Goal: Information Seeking & Learning: Learn about a topic

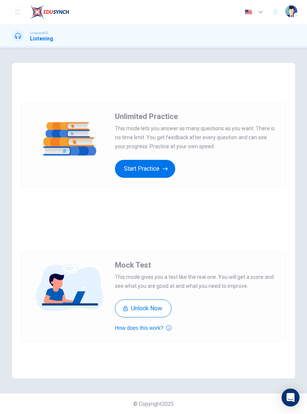
click at [171, 174] on button "Start Practice" at bounding box center [145, 169] width 60 height 18
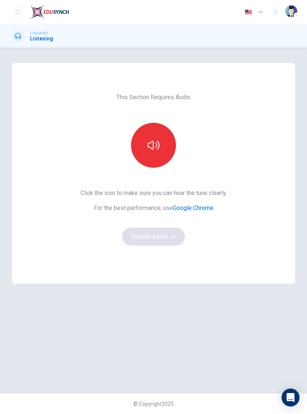
click at [159, 141] on icon "button" at bounding box center [153, 145] width 12 height 12
click at [151, 148] on icon "button" at bounding box center [153, 145] width 12 height 9
click at [155, 144] on icon "button" at bounding box center [153, 145] width 12 height 12
click at [157, 144] on icon "button" at bounding box center [153, 145] width 12 height 12
click at [158, 145] on icon "button" at bounding box center [153, 145] width 12 height 12
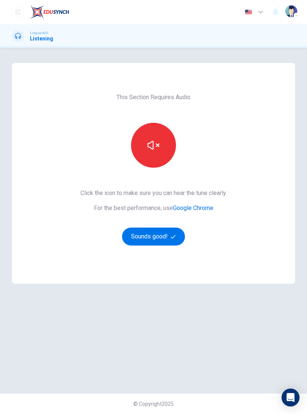
click at [158, 150] on icon "button" at bounding box center [153, 145] width 12 height 12
click at [158, 146] on icon "button" at bounding box center [153, 145] width 12 height 12
click at [169, 235] on button "Sounds good!" at bounding box center [153, 237] width 63 height 18
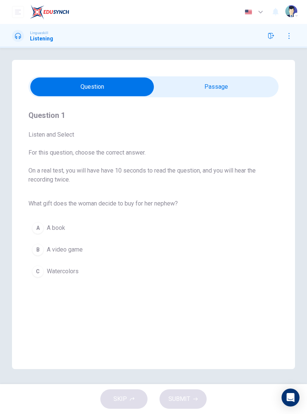
scroll to position [15, 0]
click at [23, 40] on div "Linguaskill Listening" at bounding box center [32, 36] width 41 height 12
click at [21, 39] on div at bounding box center [18, 36] width 12 height 12
click at [248, 77] on input "checkbox" at bounding box center [92, 86] width 375 height 19
checkbox input "true"
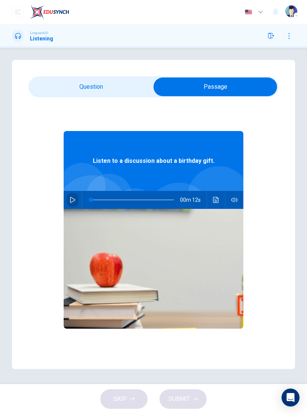
click at [71, 197] on icon "button" at bounding box center [73, 200] width 6 height 6
type input "75"
click at [73, 77] on input "checkbox" at bounding box center [215, 86] width 375 height 19
checkbox input "false"
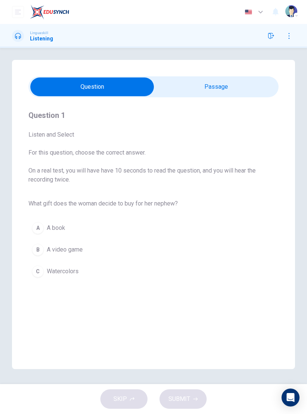
click at [45, 262] on button "C Watercolors" at bounding box center [153, 271] width 250 height 19
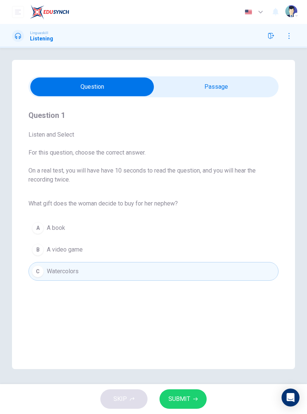
click at [182, 393] on button "SUBMIT" at bounding box center [182, 398] width 47 height 19
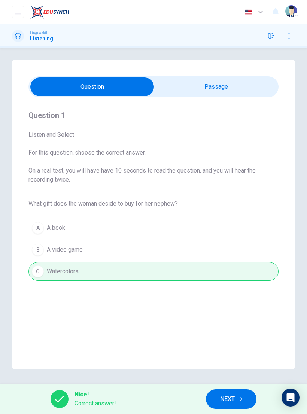
click at [229, 396] on span "NEXT" at bounding box center [227, 399] width 15 height 10
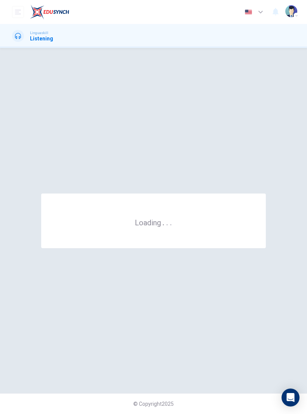
scroll to position [0, 0]
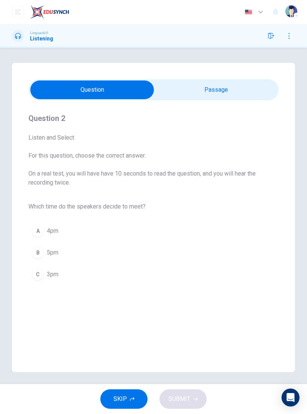
click at [246, 92] on input "checkbox" at bounding box center [92, 89] width 375 height 19
checkbox input "true"
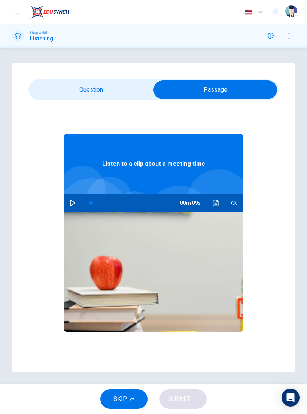
click at [71, 201] on icon "button" at bounding box center [73, 203] width 6 height 6
type input "88"
click at [63, 91] on input "checkbox" at bounding box center [215, 89] width 375 height 19
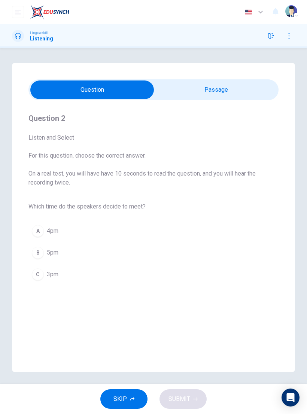
click at [36, 275] on div "C" at bounding box center [38, 274] width 12 height 12
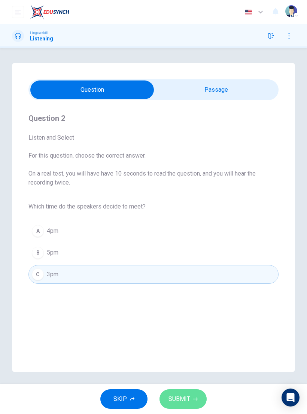
click at [186, 401] on span "SUBMIT" at bounding box center [179, 399] width 22 height 10
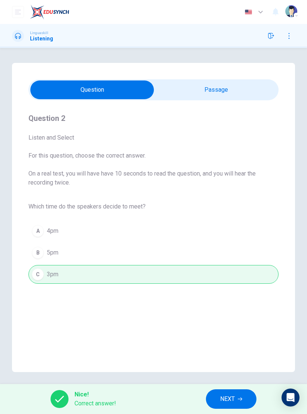
click at [235, 397] on span "NEXT" at bounding box center [227, 399] width 15 height 10
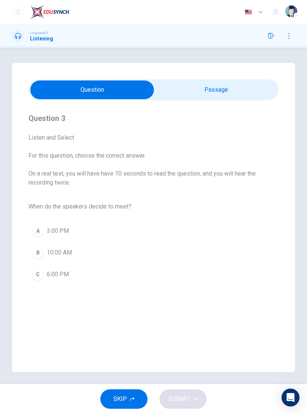
click at [244, 90] on input "checkbox" at bounding box center [92, 89] width 375 height 19
checkbox input "true"
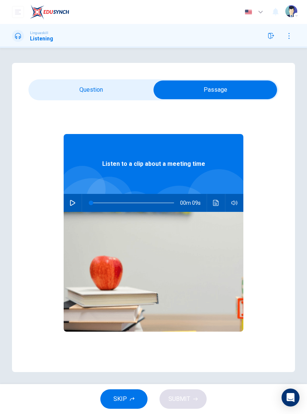
click at [72, 203] on icon "button" at bounding box center [73, 203] width 6 height 6
type input "0"
click at [86, 86] on input "checkbox" at bounding box center [215, 89] width 375 height 19
checkbox input "false"
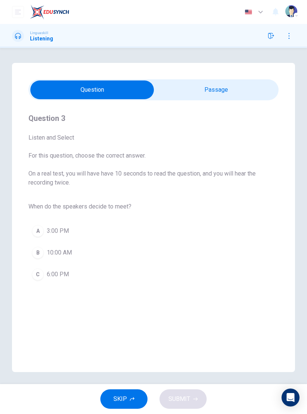
click at [37, 231] on div "A" at bounding box center [38, 231] width 12 height 12
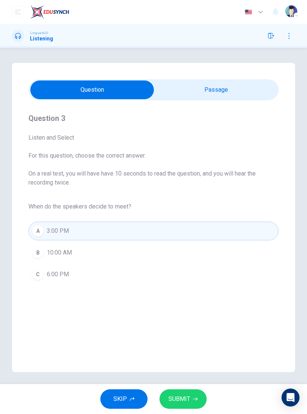
click at [194, 397] on icon "button" at bounding box center [195, 399] width 4 height 4
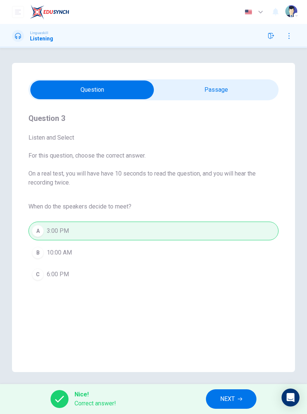
click at [238, 399] on icon "button" at bounding box center [240, 399] width 4 height 4
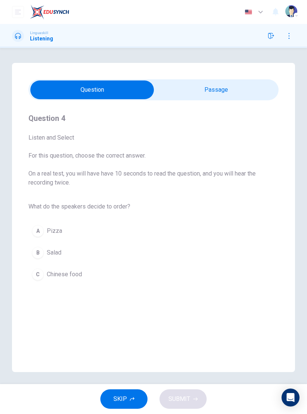
click at [250, 94] on input "checkbox" at bounding box center [92, 89] width 375 height 19
checkbox input "true"
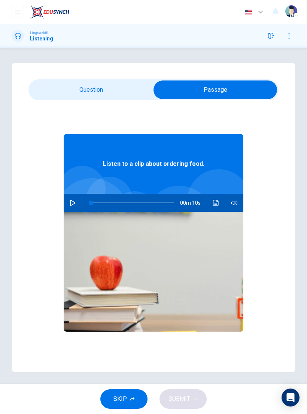
click at [75, 204] on icon "button" at bounding box center [73, 203] width 6 height 6
type input "76"
click at [91, 89] on input "checkbox" at bounding box center [215, 89] width 375 height 19
checkbox input "false"
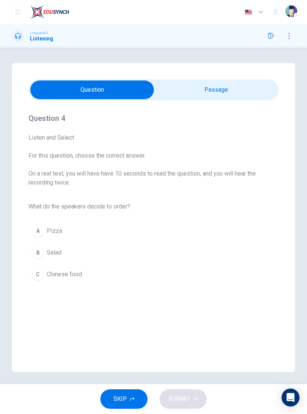
click at [39, 253] on div "B" at bounding box center [38, 253] width 12 height 12
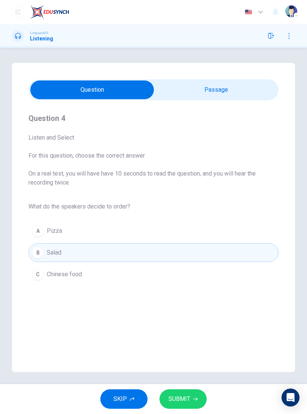
click at [188, 392] on button "SUBMIT" at bounding box center [182, 398] width 47 height 19
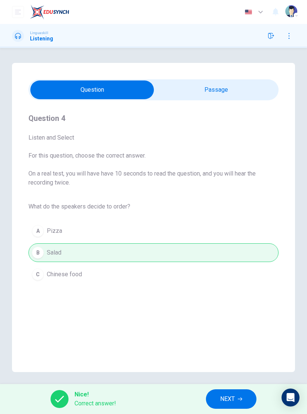
click at [235, 399] on button "NEXT" at bounding box center [231, 398] width 51 height 19
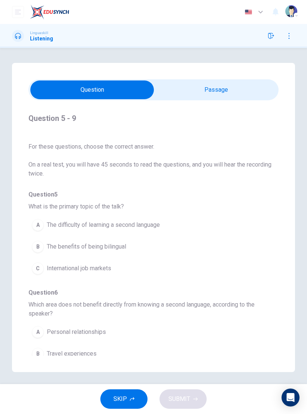
click at [224, 88] on input "checkbox" at bounding box center [92, 89] width 375 height 19
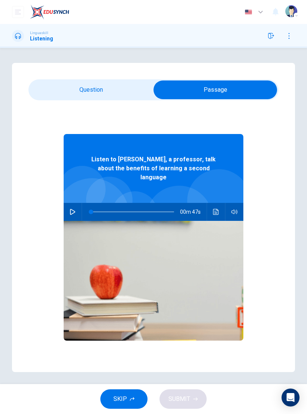
click at [112, 88] on input "checkbox" at bounding box center [215, 89] width 375 height 19
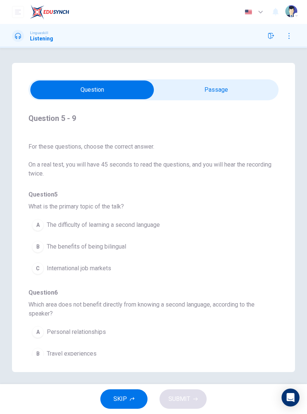
click at [222, 86] on input "checkbox" at bounding box center [92, 89] width 375 height 19
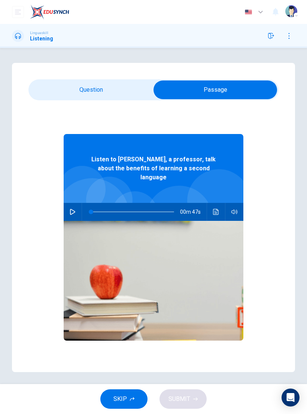
click at [71, 209] on icon "button" at bounding box center [73, 212] width 6 height 6
click at [106, 94] on input "checkbox" at bounding box center [215, 89] width 375 height 19
checkbox input "false"
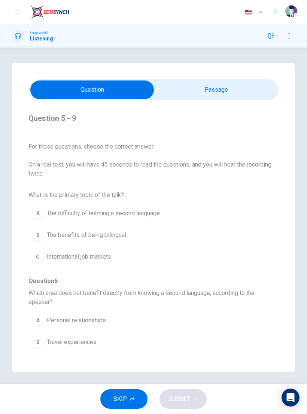
scroll to position [10, 0]
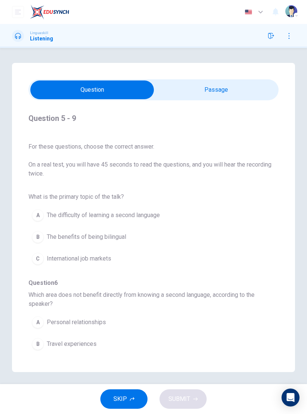
click at [129, 238] on button "B The benefits of being bilingual" at bounding box center [139, 237] width 223 height 19
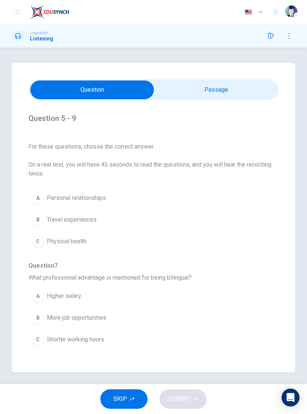
scroll to position [134, 0]
click at [117, 240] on button "C Physical health" at bounding box center [139, 241] width 223 height 19
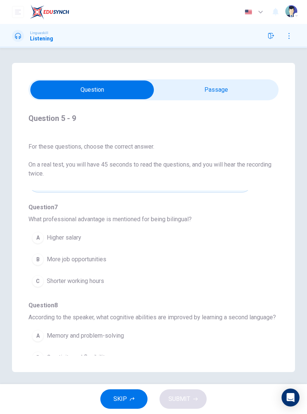
scroll to position [193, 0]
click at [144, 263] on button "B More job opportunities" at bounding box center [139, 259] width 223 height 19
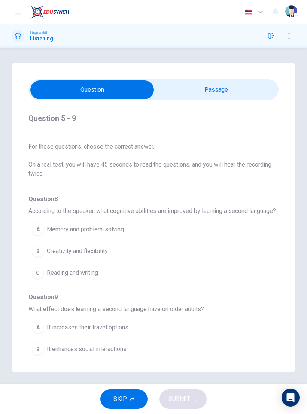
scroll to position [299, 0]
click at [130, 238] on button "A Memory and problem-solving" at bounding box center [139, 228] width 223 height 19
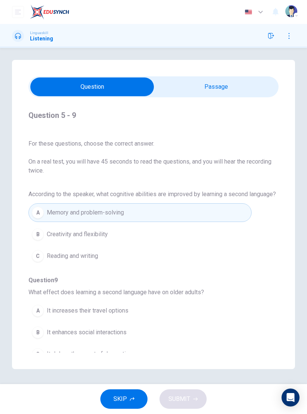
scroll to position [15, 0]
click at [117, 328] on span "It enhances social interactions" at bounding box center [87, 332] width 80 height 9
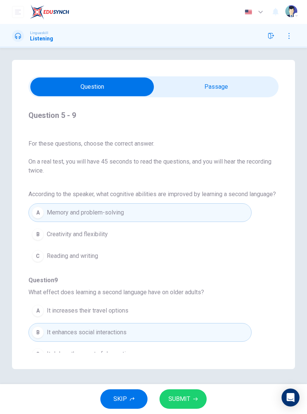
click at [192, 395] on button "SUBMIT" at bounding box center [182, 398] width 47 height 19
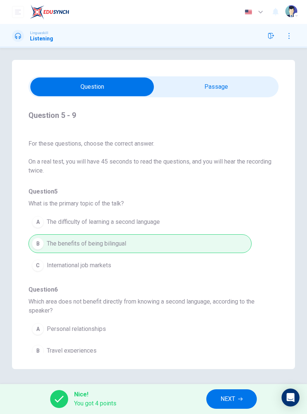
scroll to position [0, 0]
click at [234, 398] on span "NEXT" at bounding box center [227, 399] width 15 height 10
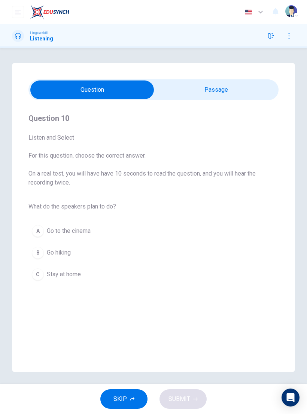
click at [244, 92] on input "checkbox" at bounding box center [92, 89] width 375 height 19
checkbox input "true"
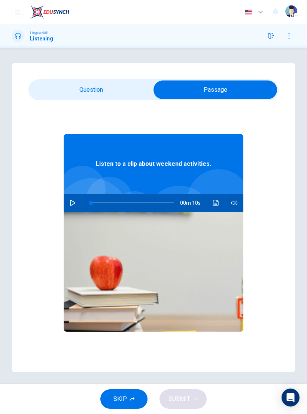
click at [70, 206] on button "button" at bounding box center [73, 203] width 12 height 18
type input "0"
click at [106, 88] on input "checkbox" at bounding box center [215, 89] width 375 height 19
checkbox input "false"
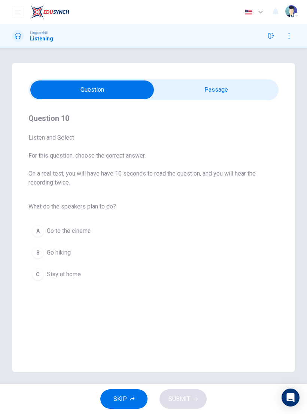
click at [76, 257] on button "B Go hiking" at bounding box center [153, 252] width 250 height 19
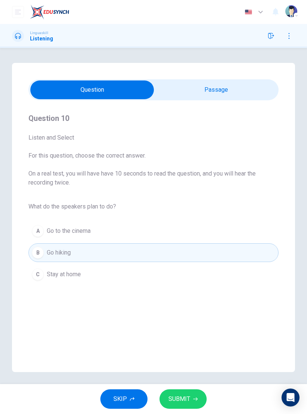
click at [192, 392] on button "SUBMIT" at bounding box center [182, 398] width 47 height 19
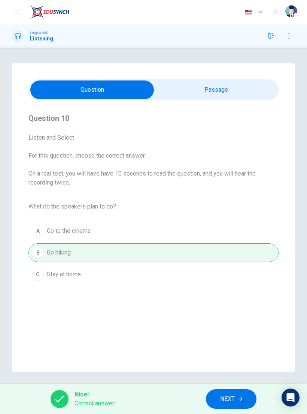
click at [234, 395] on span "NEXT" at bounding box center [227, 399] width 15 height 10
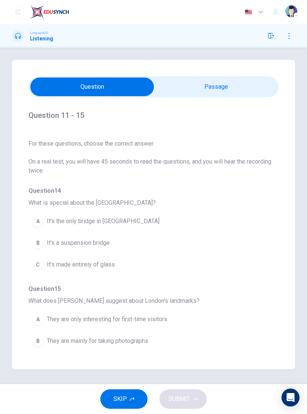
scroll to position [295, 0]
click at [240, 78] on input "checkbox" at bounding box center [92, 86] width 375 height 19
checkbox input "true"
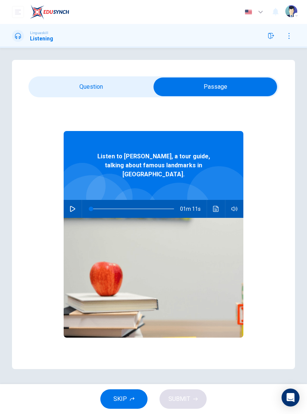
click at [72, 206] on icon "button" at bounding box center [73, 209] width 6 height 6
type input "0"
click at [112, 77] on input "checkbox" at bounding box center [215, 86] width 375 height 19
checkbox input "false"
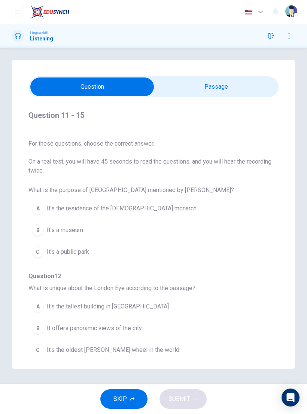
scroll to position [14, 0]
click at [171, 198] on button "A It’s the residence of the [DEMOGRAPHIC_DATA] monarch" at bounding box center [139, 207] width 223 height 19
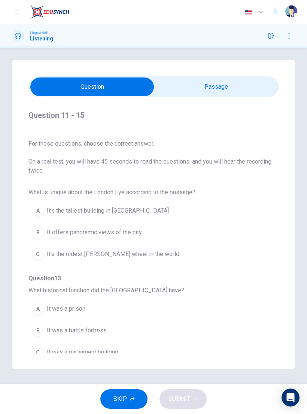
scroll to position [110, 0]
click at [168, 244] on button "C It's the oldest [PERSON_NAME] wheel in the world" at bounding box center [139, 253] width 223 height 19
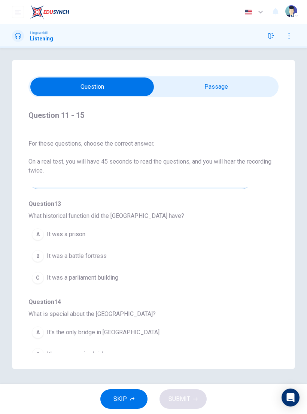
scroll to position [184, 0]
click at [176, 227] on button "A It was a prison" at bounding box center [139, 234] width 223 height 19
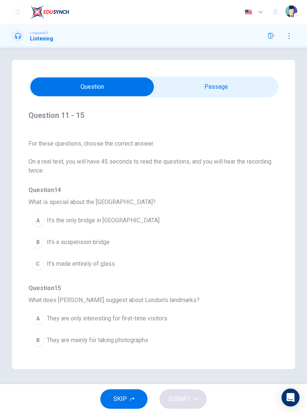
scroll to position [295, 0]
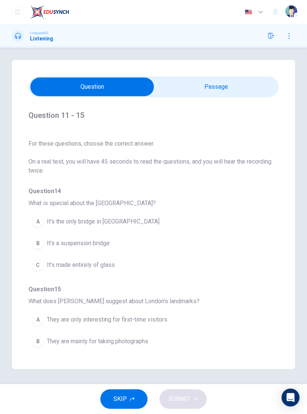
click at [135, 235] on button "B It's a suspension bridge" at bounding box center [139, 243] width 223 height 19
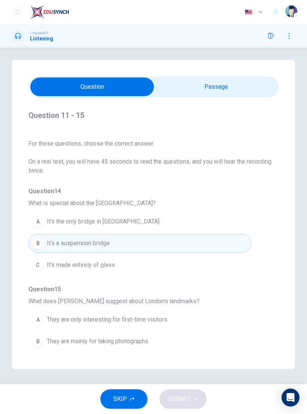
click at [140, 359] on span "They offer new experiences even for frequent visitors" at bounding box center [118, 363] width 142 height 9
click at [186, 399] on span "SUBMIT" at bounding box center [179, 399] width 22 height 10
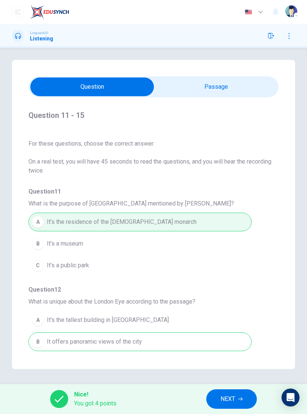
scroll to position [0, 0]
click at [236, 399] on button "NEXT" at bounding box center [231, 398] width 51 height 19
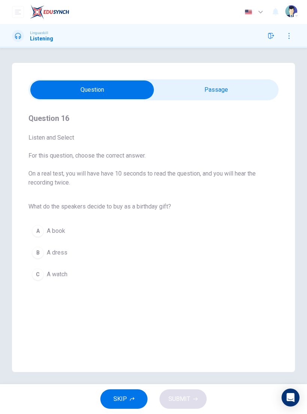
click at [243, 92] on input "checkbox" at bounding box center [92, 89] width 375 height 19
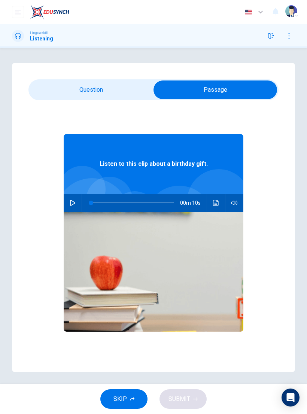
click at [70, 206] on button "button" at bounding box center [73, 203] width 12 height 18
click at [107, 89] on input "checkbox" at bounding box center [215, 89] width 375 height 19
checkbox input "false"
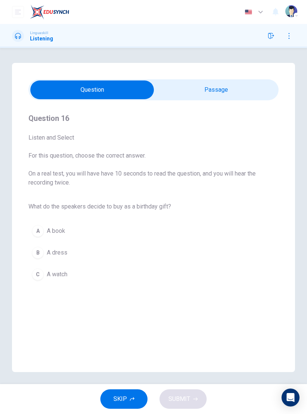
click at [162, 236] on button "A A book" at bounding box center [153, 231] width 250 height 19
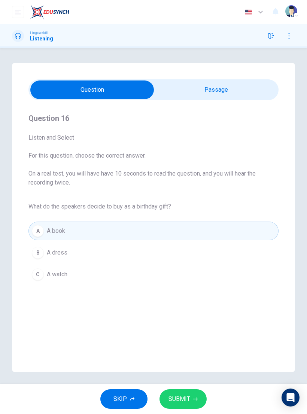
click at [193, 396] on button "SUBMIT" at bounding box center [182, 398] width 47 height 19
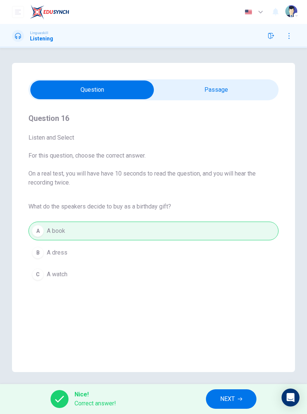
click at [235, 397] on button "NEXT" at bounding box center [231, 398] width 51 height 19
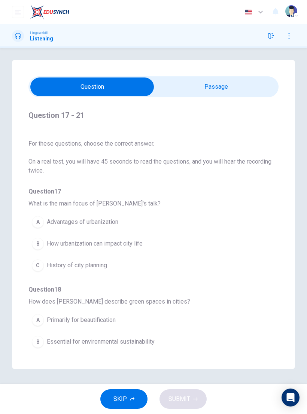
click at [238, 77] on input "checkbox" at bounding box center [92, 86] width 375 height 19
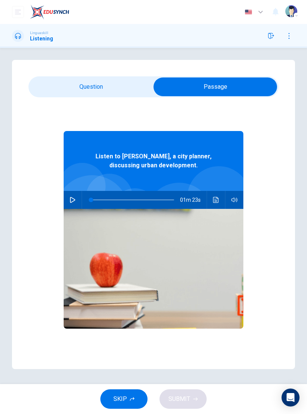
click at [68, 191] on button "button" at bounding box center [73, 200] width 12 height 18
click at [125, 80] on input "checkbox" at bounding box center [215, 86] width 375 height 19
checkbox input "false"
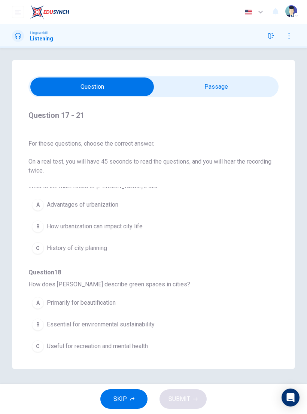
scroll to position [18, 0]
click at [149, 217] on button "B How urbanization can impact city life" at bounding box center [139, 226] width 223 height 19
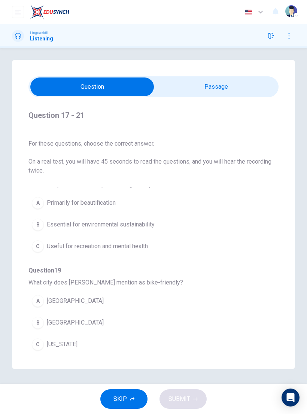
scroll to position [118, 0]
click at [159, 236] on button "C Useful for recreation and mental health" at bounding box center [139, 245] width 223 height 19
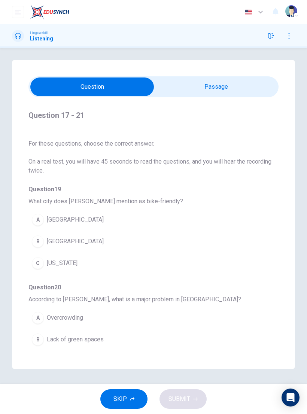
scroll to position [196, 0]
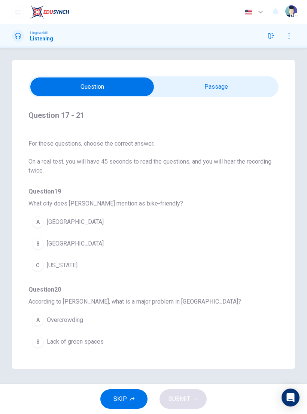
click at [140, 236] on button "B [GEOGRAPHIC_DATA]" at bounding box center [139, 243] width 223 height 19
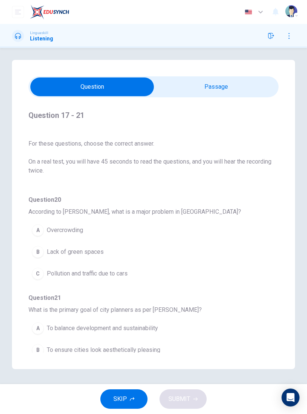
scroll to position [287, 0]
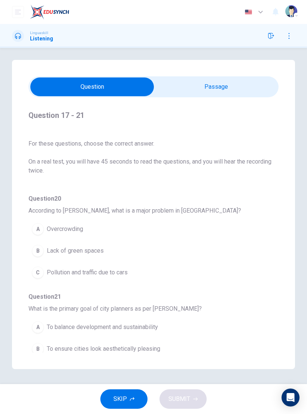
click at [153, 265] on button "C Pollution and traffic due to cars" at bounding box center [139, 272] width 223 height 19
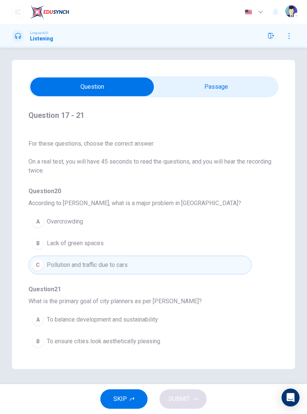
scroll to position [295, 0]
click at [155, 315] on span "To balance development and sustainability" at bounding box center [102, 319] width 111 height 9
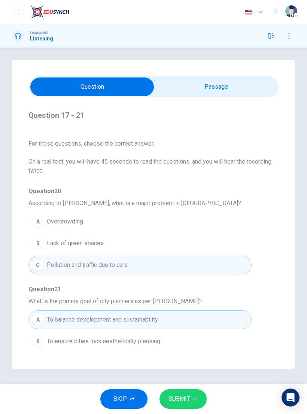
click at [186, 393] on button "SUBMIT" at bounding box center [182, 398] width 47 height 19
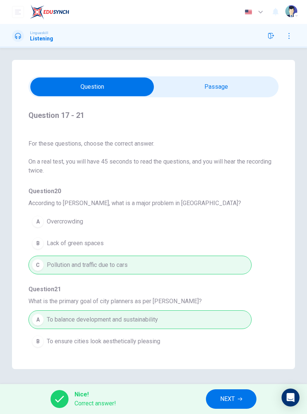
click at [235, 396] on span "NEXT" at bounding box center [227, 399] width 15 height 10
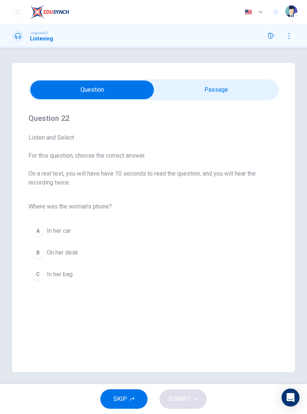
click at [236, 93] on input "checkbox" at bounding box center [92, 89] width 375 height 19
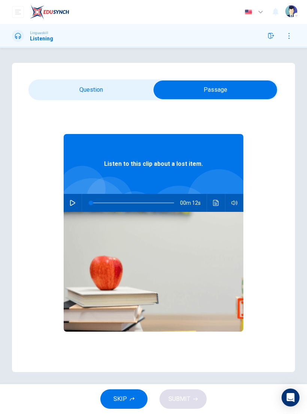
click at [76, 202] on button "button" at bounding box center [73, 203] width 12 height 18
click at [117, 89] on input "checkbox" at bounding box center [215, 89] width 375 height 19
checkbox input "false"
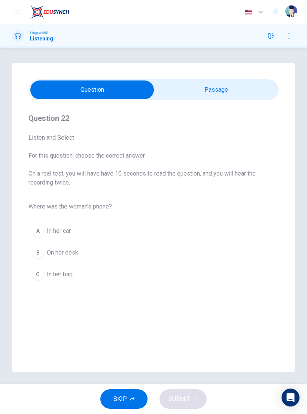
click at [121, 277] on button "C In her bag" at bounding box center [153, 274] width 250 height 19
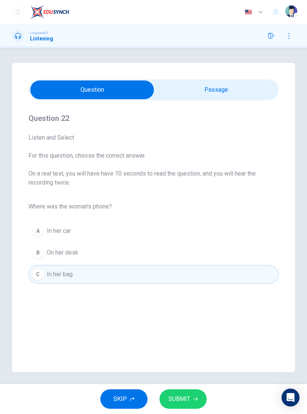
click at [185, 398] on span "SUBMIT" at bounding box center [179, 399] width 22 height 10
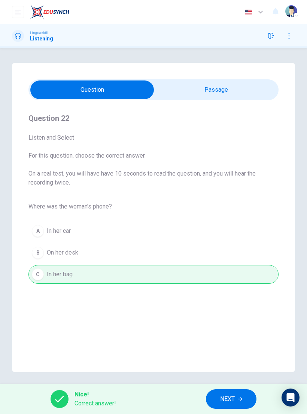
click at [295, 397] on div "Open Intercom Messenger" at bounding box center [290, 397] width 18 height 18
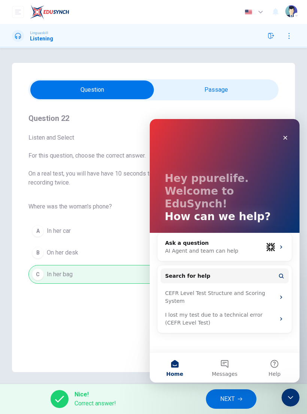
click at [125, 336] on div "Where was the woman's phone? A In her car B On her desk C In her bag" at bounding box center [153, 286] width 250 height 175
click at [285, 138] on icon "Close" at bounding box center [285, 138] width 4 height 4
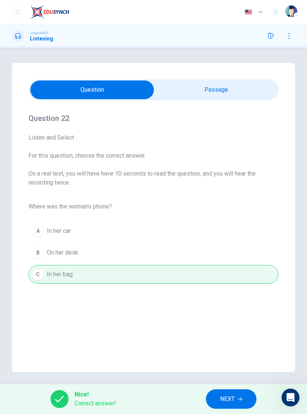
click at [273, 37] on icon "button" at bounding box center [271, 36] width 6 height 6
click at [269, 39] on button "button" at bounding box center [271, 36] width 12 height 12
click at [289, 37] on icon "button" at bounding box center [289, 36] width 6 height 6
click at [290, 35] on icon "button" at bounding box center [289, 36] width 4 height 4
click at [20, 38] on icon at bounding box center [18, 36] width 6 height 6
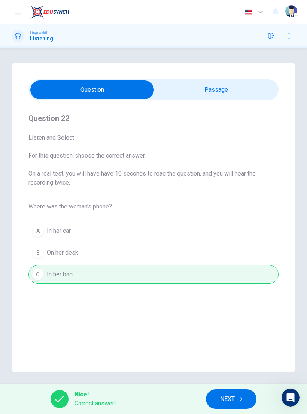
click at [18, 16] on button "open mobile menu" at bounding box center [18, 12] width 12 height 12
click at [234, 400] on span "NEXT" at bounding box center [227, 399] width 15 height 10
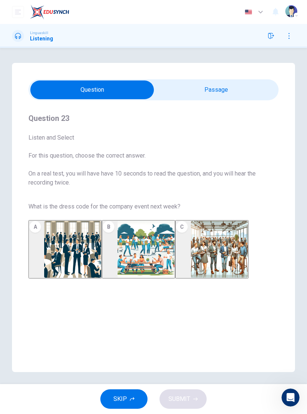
click at [233, 92] on input "checkbox" at bounding box center [92, 89] width 375 height 19
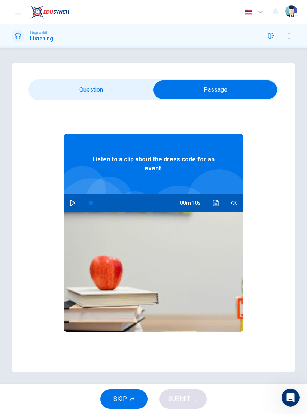
click at [71, 202] on icon "button" at bounding box center [73, 203] width 6 height 6
click at [112, 92] on input "checkbox" at bounding box center [215, 89] width 375 height 19
checkbox input "false"
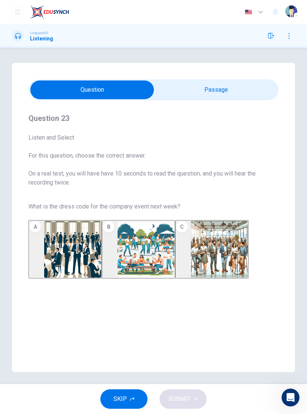
click at [214, 256] on img "button" at bounding box center [219, 249] width 57 height 57
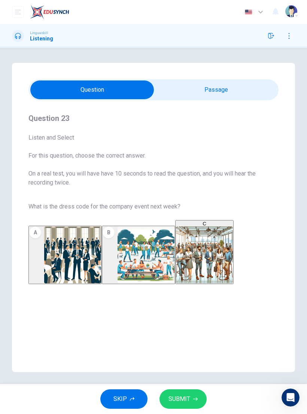
click at [183, 400] on span "SUBMIT" at bounding box center [179, 399] width 22 height 10
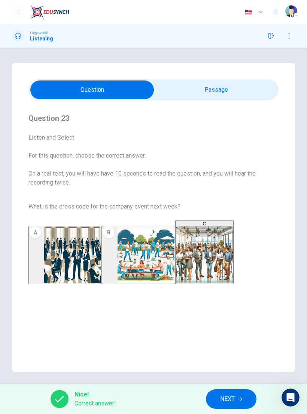
click at [231, 396] on span "NEXT" at bounding box center [227, 399] width 15 height 10
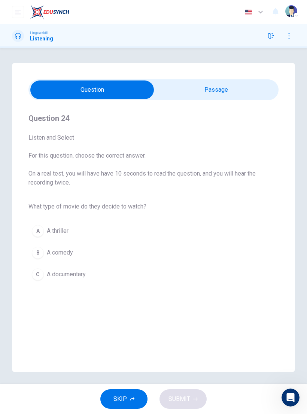
click at [237, 92] on input "checkbox" at bounding box center [92, 89] width 375 height 19
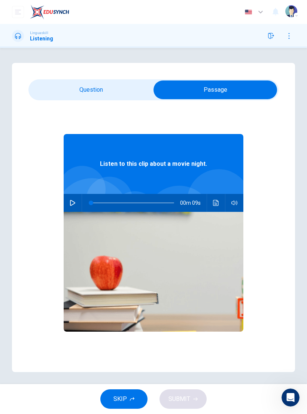
click at [71, 202] on icon "button" at bounding box center [73, 203] width 6 height 6
click at [110, 94] on input "checkbox" at bounding box center [215, 89] width 375 height 19
checkbox input "false"
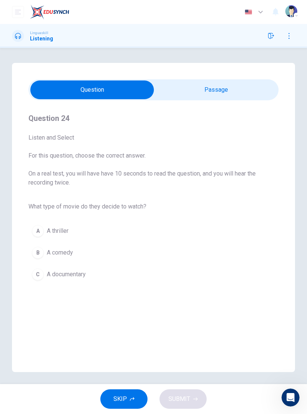
click at [131, 250] on button "B A comedy" at bounding box center [153, 252] width 250 height 19
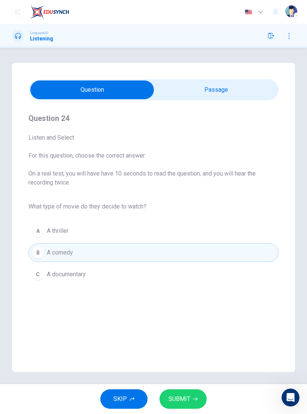
click at [191, 394] on button "SUBMIT" at bounding box center [182, 398] width 47 height 19
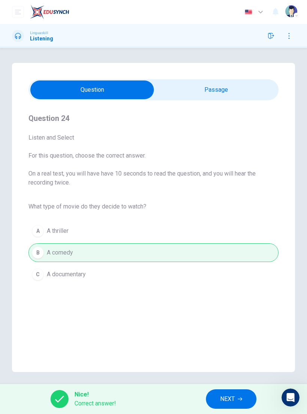
click at [234, 391] on button "NEXT" at bounding box center [231, 398] width 51 height 19
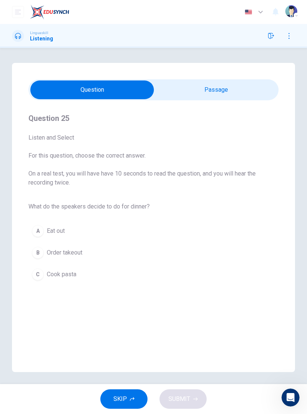
click at [241, 95] on input "checkbox" at bounding box center [92, 89] width 375 height 19
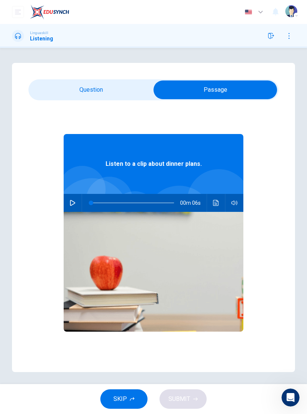
click at [71, 195] on button "button" at bounding box center [73, 203] width 12 height 18
click at [115, 91] on input "checkbox" at bounding box center [215, 89] width 375 height 19
checkbox input "false"
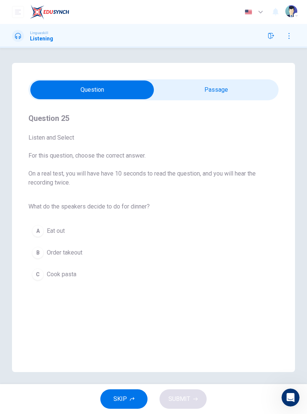
click at [122, 277] on button "C Cook pasta" at bounding box center [153, 274] width 250 height 19
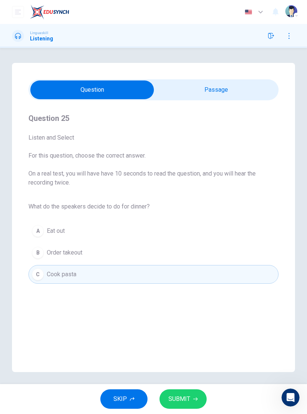
click at [192, 401] on button "SUBMIT" at bounding box center [182, 398] width 47 height 19
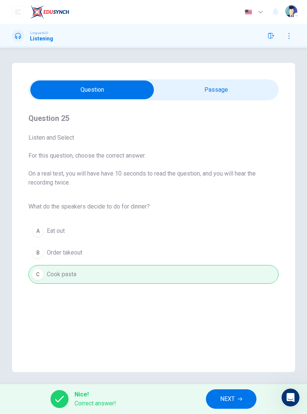
click at [232, 392] on button "NEXT" at bounding box center [231, 398] width 51 height 19
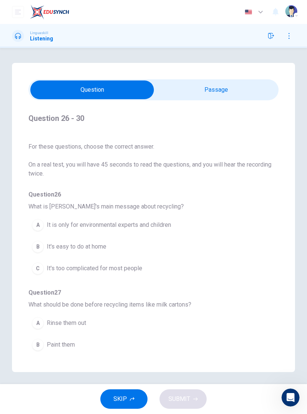
click at [19, 11] on icon "open mobile menu" at bounding box center [18, 12] width 6 height 6
click at [18, 17] on button "open mobile menu" at bounding box center [18, 12] width 12 height 12
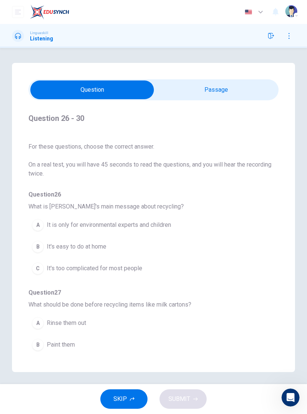
click at [125, 400] on span "SKIP" at bounding box center [119, 399] width 13 height 10
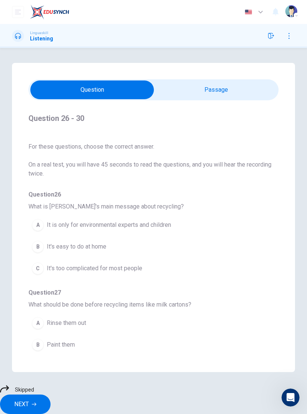
click at [36, 402] on icon "button" at bounding box center [34, 404] width 4 height 4
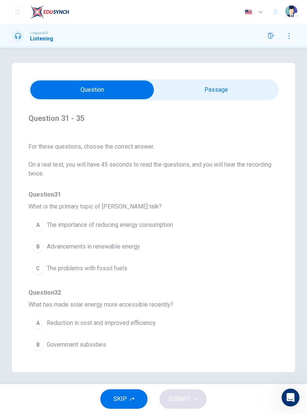
click at [127, 401] on span "SKIP" at bounding box center [119, 399] width 13 height 10
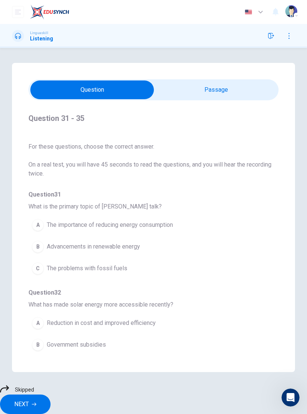
click at [29, 399] on span "NEXT" at bounding box center [21, 404] width 15 height 10
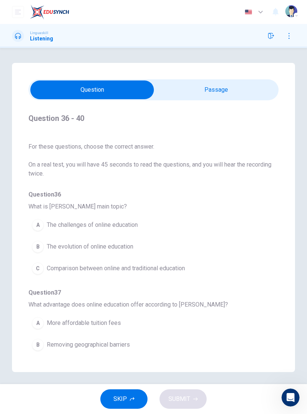
click at [127, 393] on button "SKIP" at bounding box center [123, 398] width 47 height 19
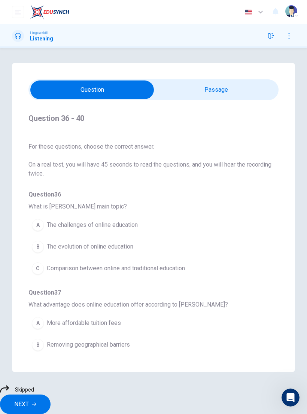
click at [29, 399] on span "NEXT" at bounding box center [21, 404] width 15 height 10
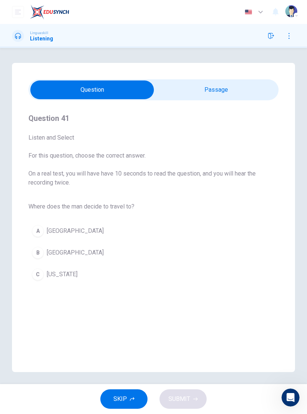
click at [270, 38] on icon "button" at bounding box center [271, 36] width 6 height 6
click at [272, 38] on icon "button" at bounding box center [271, 36] width 6 height 6
click at [289, 38] on icon "button" at bounding box center [289, 36] width 1 height 6
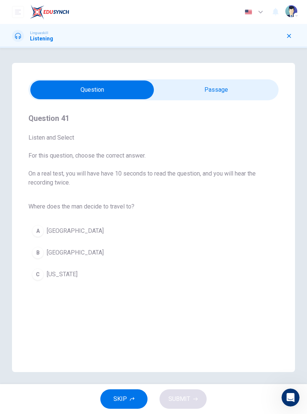
click at [284, 37] on button "button" at bounding box center [289, 36] width 12 height 12
click at [18, 23] on div "Dashboard Practice Analysis Pricing English en ​ ppurelife" at bounding box center [153, 12] width 283 height 24
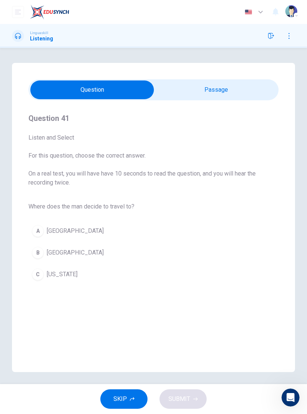
click at [16, 13] on icon "open mobile menu" at bounding box center [18, 12] width 6 height 6
click at [289, 12] on img "button" at bounding box center [291, 11] width 12 height 12
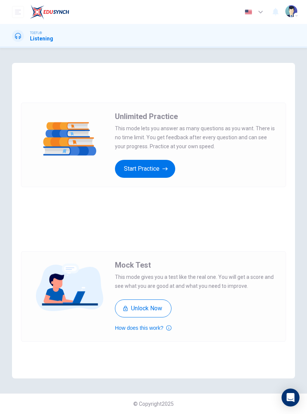
click at [165, 166] on icon "button" at bounding box center [164, 168] width 5 height 7
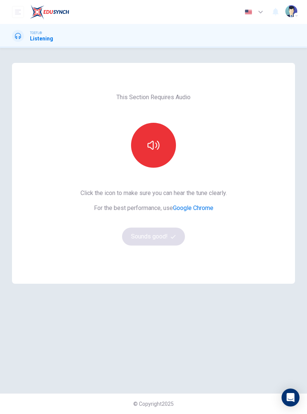
click at [163, 150] on button "button" at bounding box center [153, 145] width 45 height 45
click at [164, 236] on button "Sounds good!" at bounding box center [153, 237] width 63 height 18
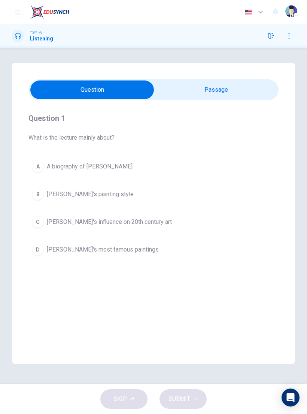
click at [241, 95] on input "checkbox" at bounding box center [92, 89] width 375 height 19
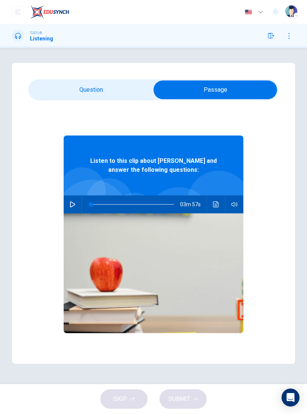
click at [73, 202] on icon "button" at bounding box center [73, 204] width 6 height 6
click at [128, 92] on input "checkbox" at bounding box center [215, 89] width 375 height 19
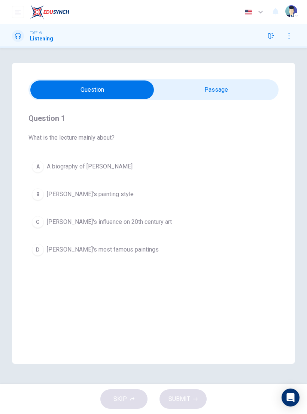
click at [235, 88] on input "checkbox" at bounding box center [92, 89] width 375 height 19
checkbox input "true"
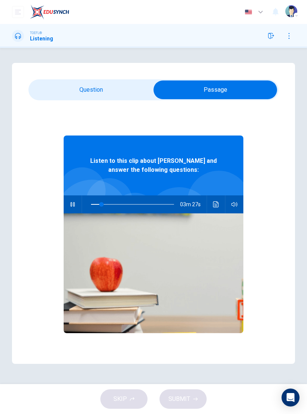
type input "13"
click at [133, 94] on input "checkbox" at bounding box center [215, 89] width 375 height 19
checkbox input "false"
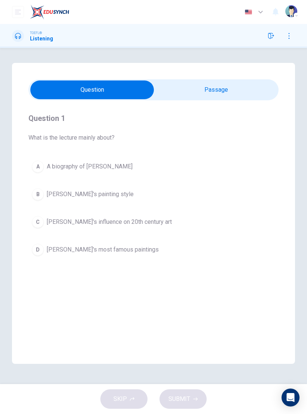
click at [147, 170] on button "A A biography of Van Gogh" at bounding box center [153, 166] width 250 height 19
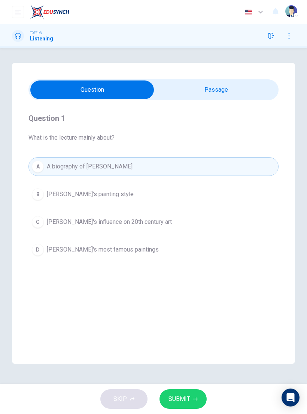
click at [194, 394] on button "SUBMIT" at bounding box center [182, 398] width 47 height 19
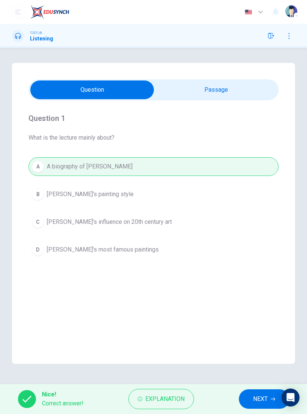
click at [177, 397] on span "Explanation" at bounding box center [164, 399] width 39 height 10
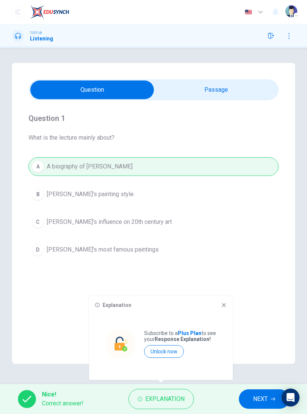
click at [225, 306] on icon at bounding box center [224, 305] width 4 height 4
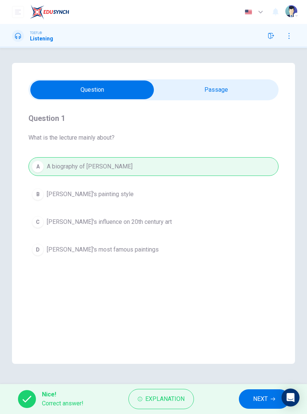
type input "83"
click at [246, 93] on input "checkbox" at bounding box center [92, 89] width 375 height 19
checkbox input "true"
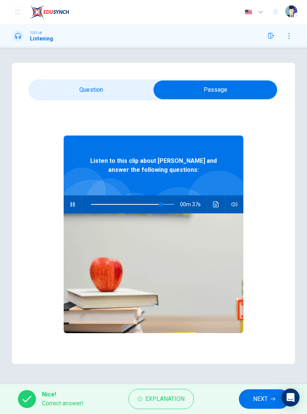
click at [217, 202] on icon "Click to see the audio transcription" at bounding box center [216, 204] width 6 height 6
type input "0"
click at [127, 414] on div at bounding box center [153, 414] width 307 height 0
click at [106, 87] on input "checkbox" at bounding box center [215, 89] width 375 height 19
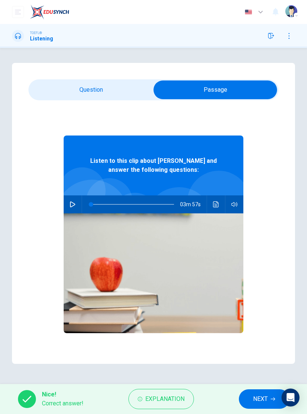
checkbox input "false"
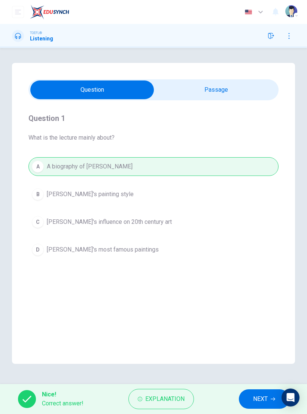
click at [264, 398] on span "NEXT" at bounding box center [260, 399] width 15 height 10
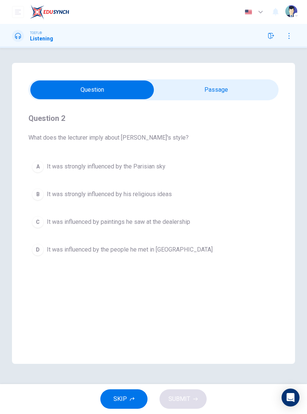
click at [267, 35] on button "button" at bounding box center [271, 36] width 12 height 12
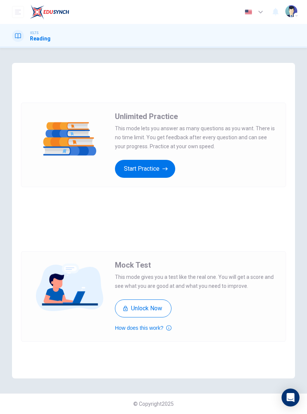
click at [155, 307] on button "Unlock Now" at bounding box center [143, 308] width 57 height 18
